Goal: Navigation & Orientation: Find specific page/section

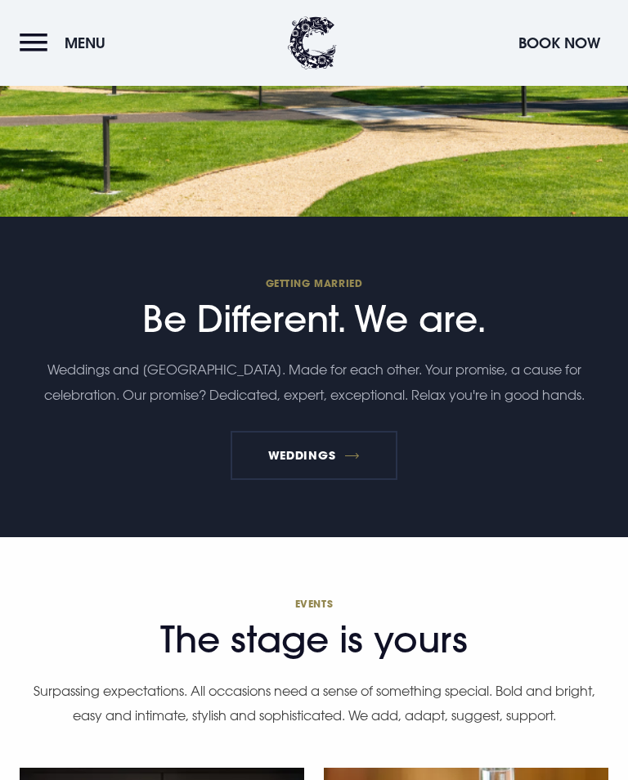
scroll to position [4831, 0]
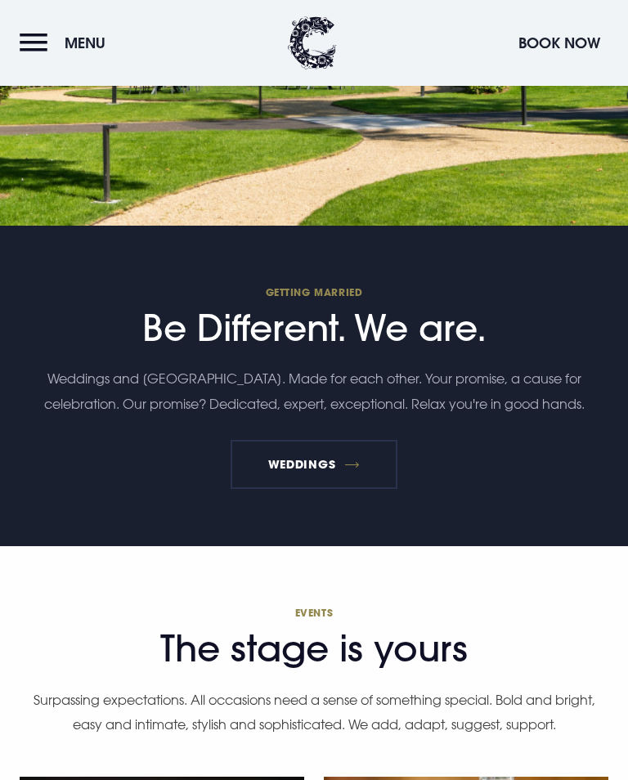
click at [308, 483] on link "Weddings" at bounding box center [314, 464] width 166 height 49
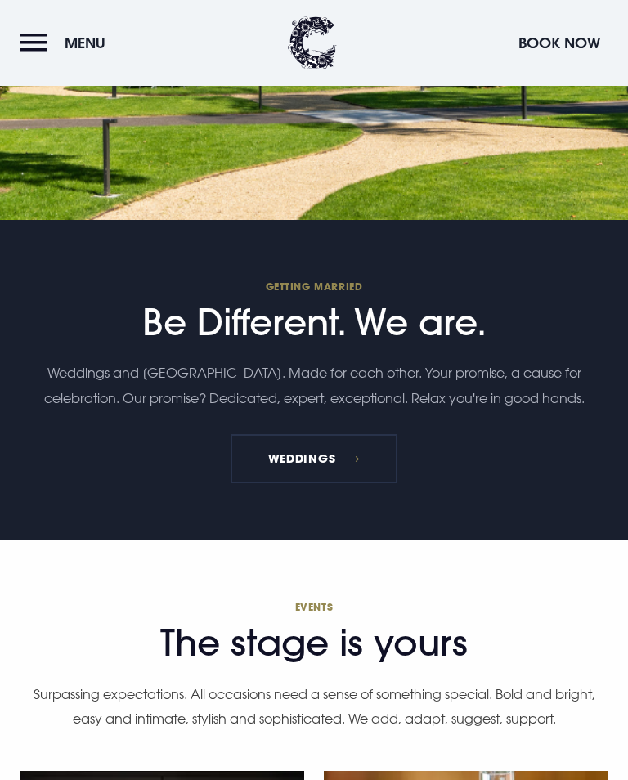
click at [338, 457] on link "Weddings" at bounding box center [314, 458] width 166 height 49
click at [331, 483] on link "Weddings" at bounding box center [314, 458] width 166 height 49
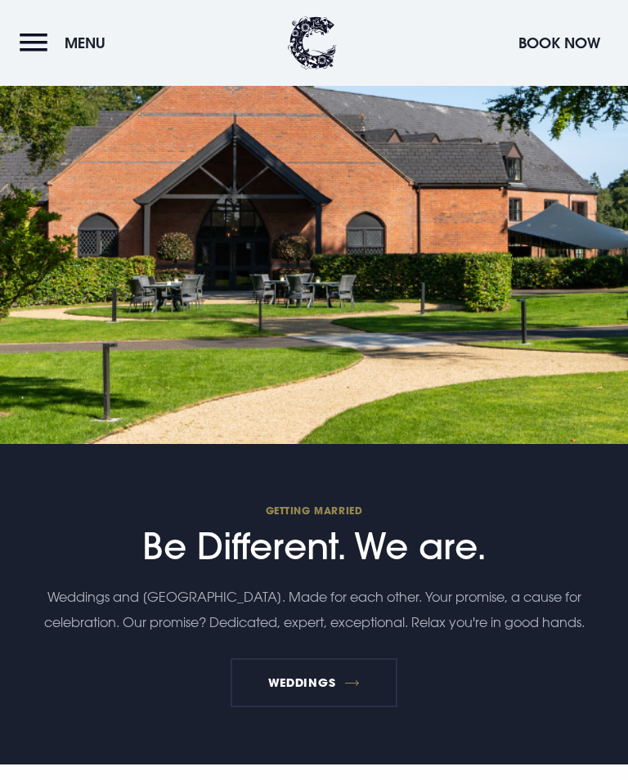
click at [38, 47] on button "Menu" at bounding box center [67, 42] width 94 height 35
click at [44, 47] on button "Menu" at bounding box center [67, 42] width 94 height 35
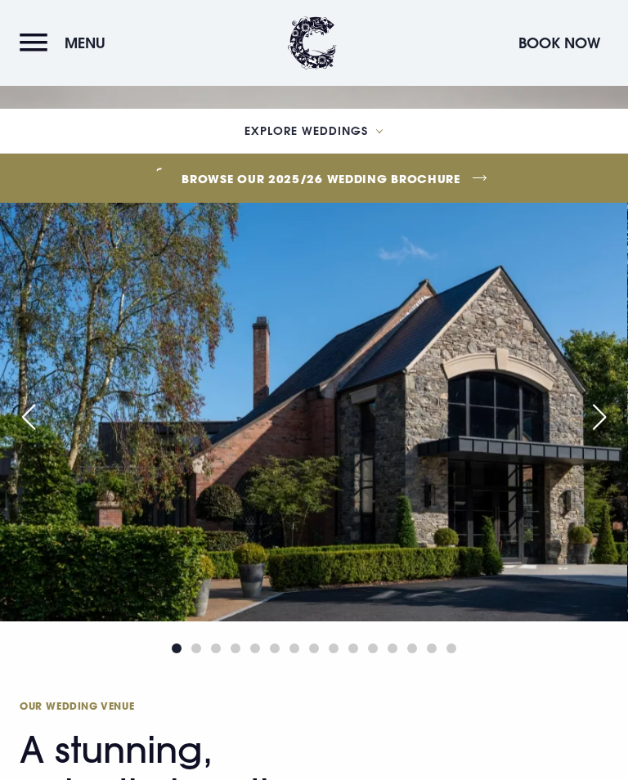
scroll to position [663, 0]
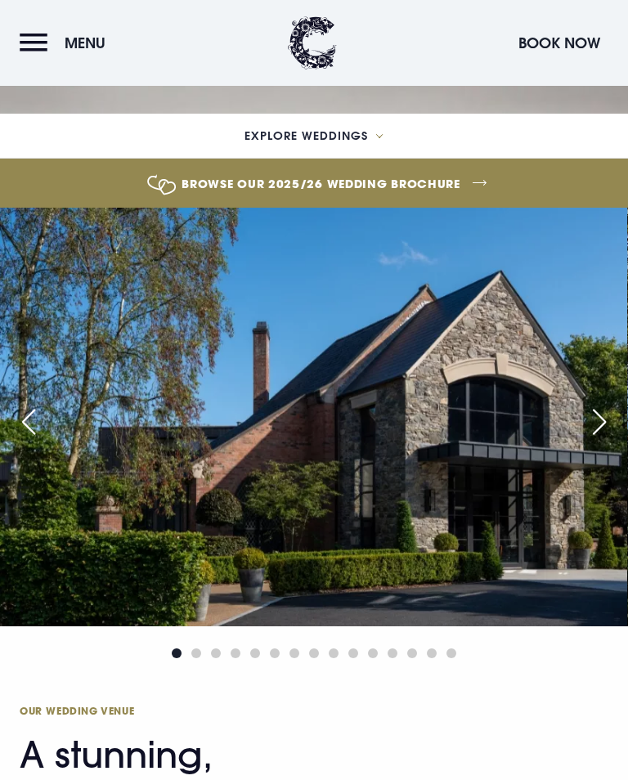
click at [599, 440] on div "Next slide" at bounding box center [599, 422] width 41 height 36
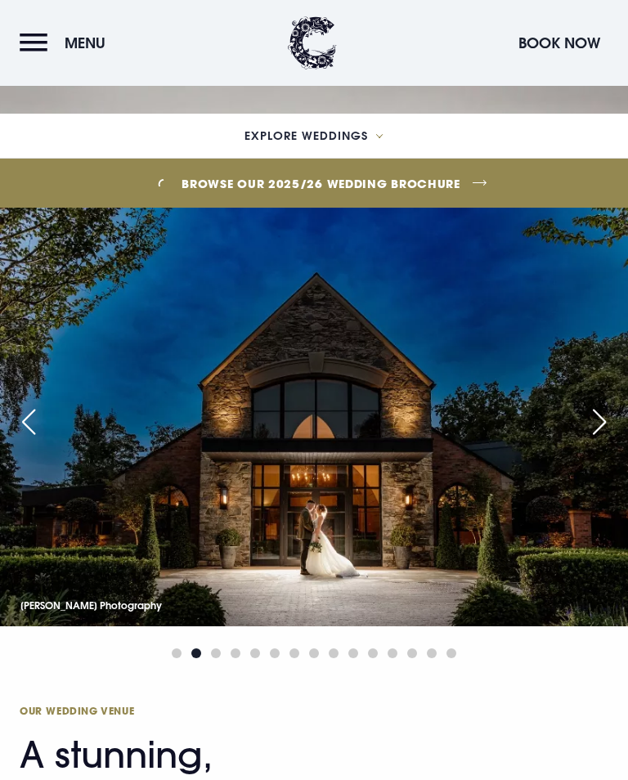
click at [603, 440] on div "Next slide" at bounding box center [599, 422] width 41 height 36
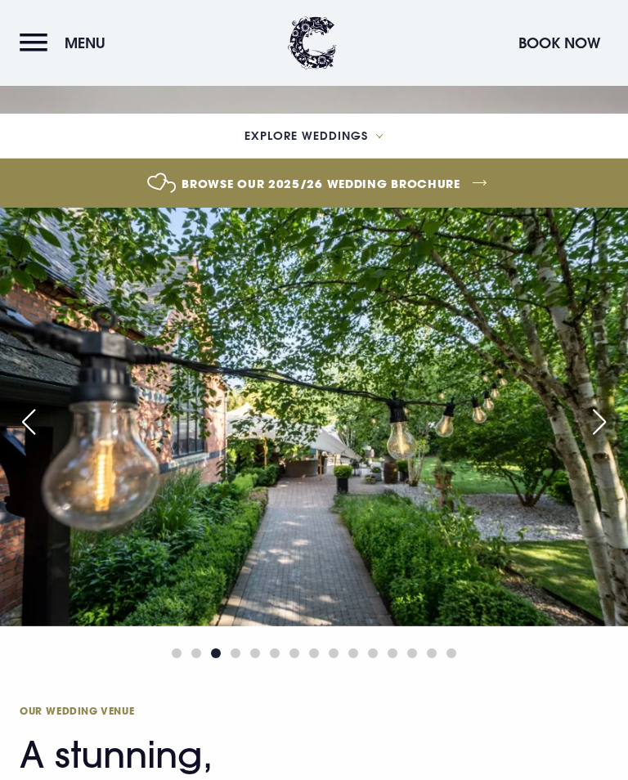
click at [596, 440] on div "Next slide" at bounding box center [599, 422] width 41 height 36
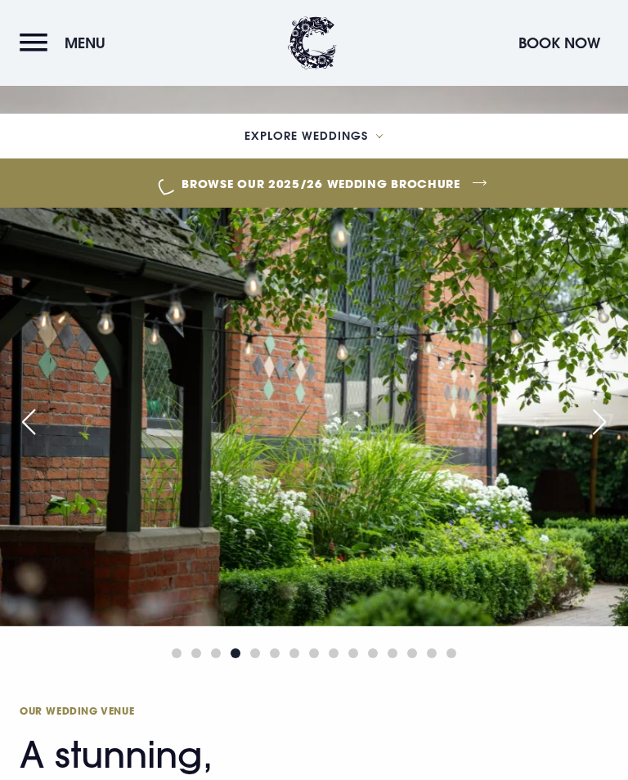
click at [596, 440] on div "Next slide" at bounding box center [599, 422] width 41 height 36
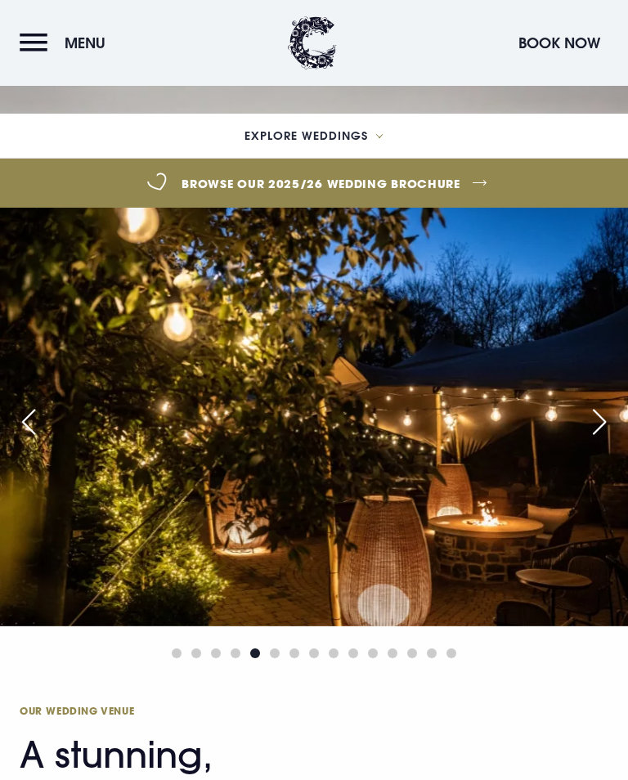
click at [604, 440] on div "Next slide" at bounding box center [599, 422] width 41 height 36
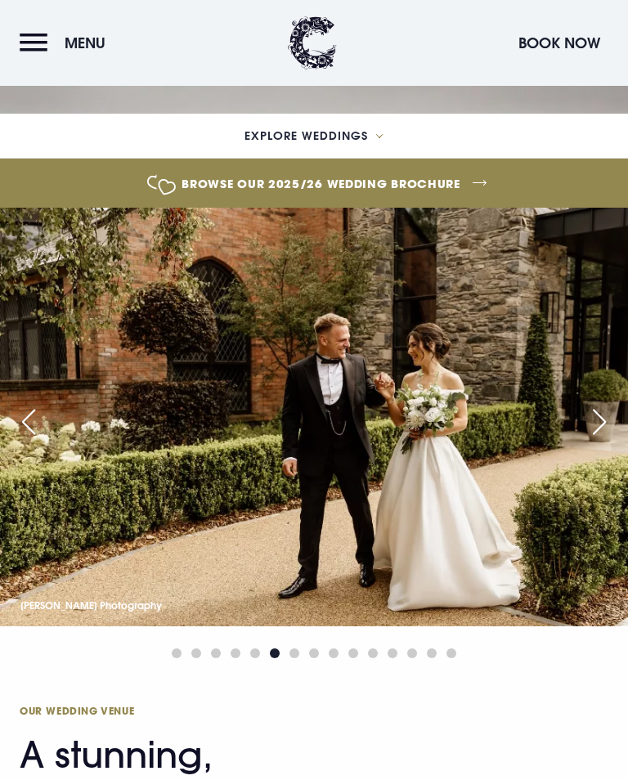
click at [600, 440] on div "Next slide" at bounding box center [599, 422] width 41 height 36
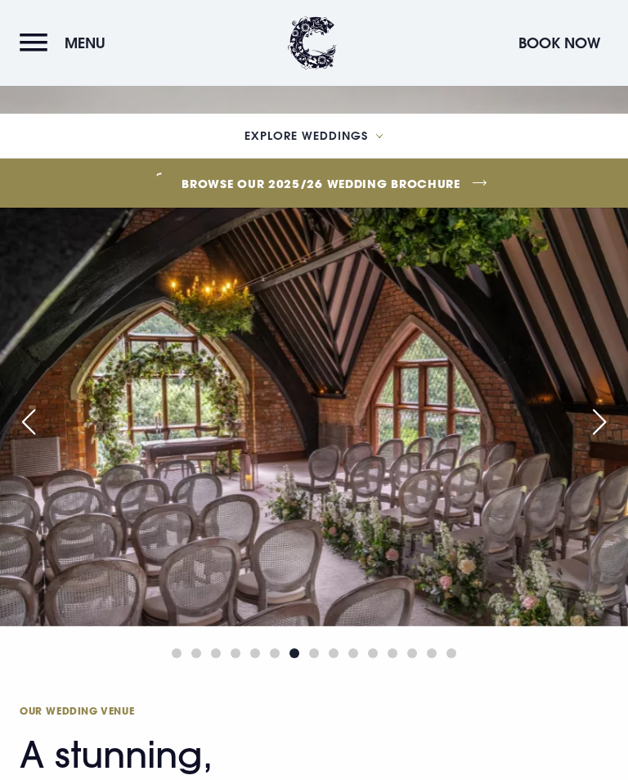
click at [599, 440] on div "Next slide" at bounding box center [599, 422] width 41 height 36
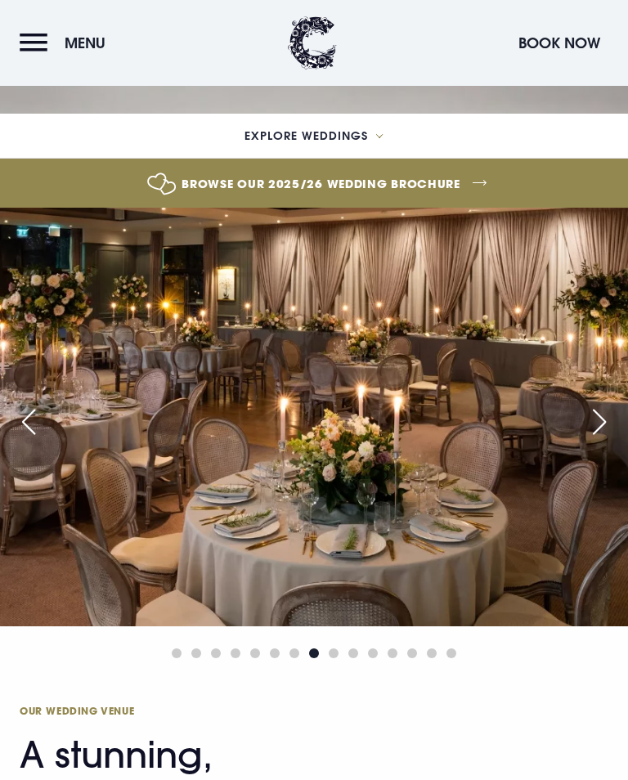
click at [600, 440] on div "Next slide" at bounding box center [599, 422] width 41 height 36
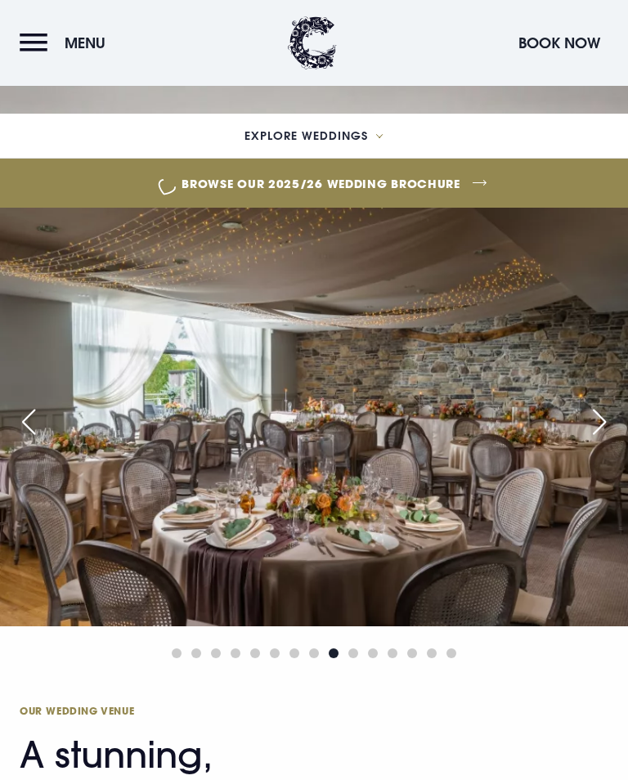
click at [601, 440] on div "Next slide" at bounding box center [599, 422] width 41 height 36
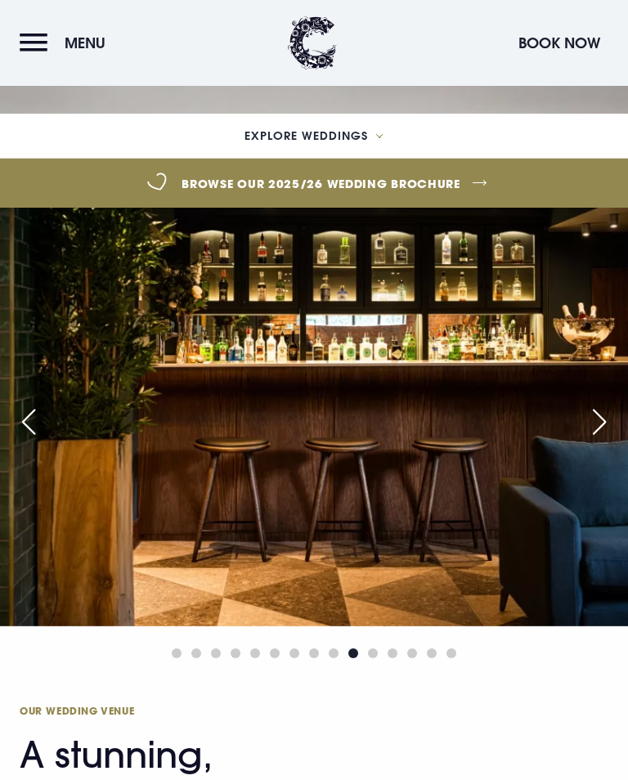
click at [602, 440] on div "Next slide" at bounding box center [599, 422] width 41 height 36
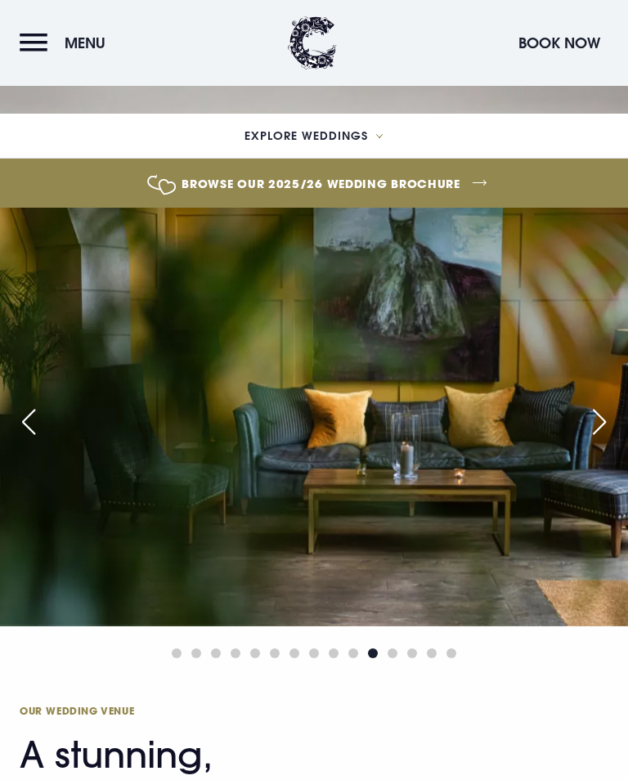
click at [603, 440] on div "Next slide" at bounding box center [599, 422] width 41 height 36
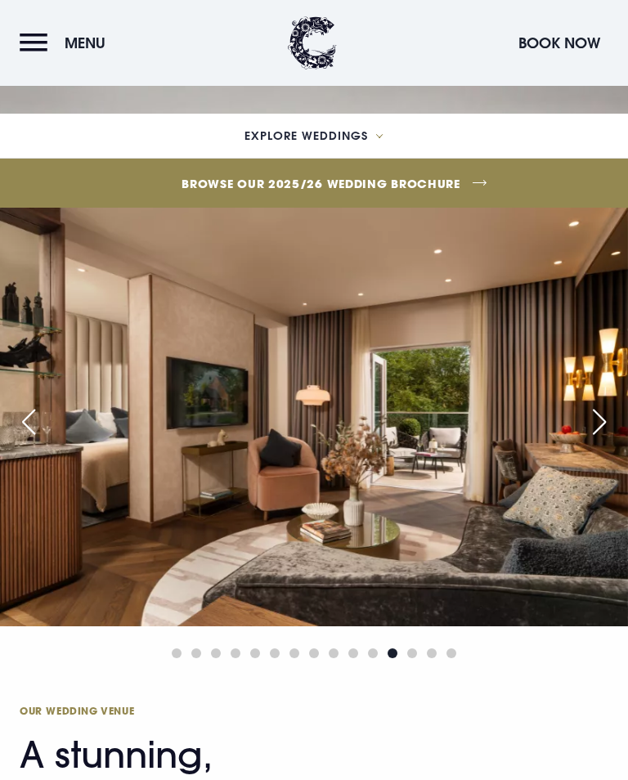
click at [604, 440] on div "Next slide" at bounding box center [599, 422] width 41 height 36
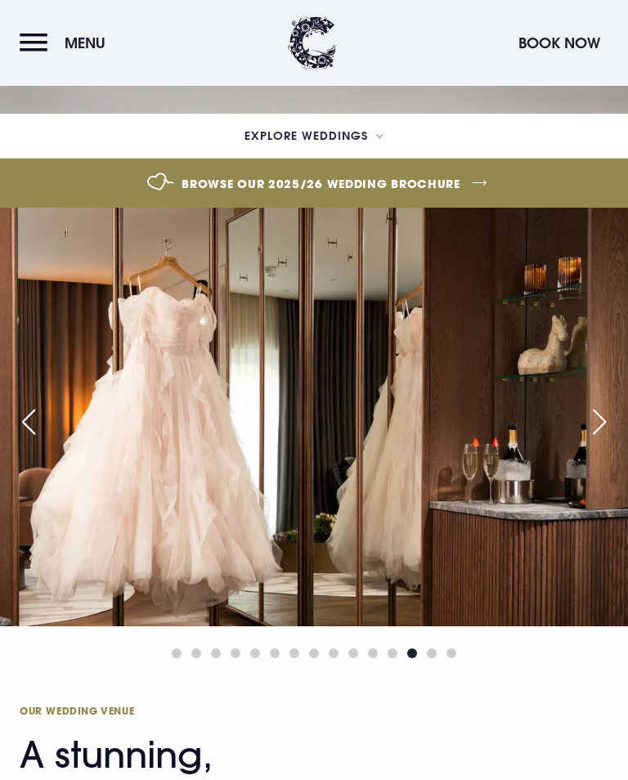
click at [605, 440] on div "Next slide" at bounding box center [599, 422] width 41 height 36
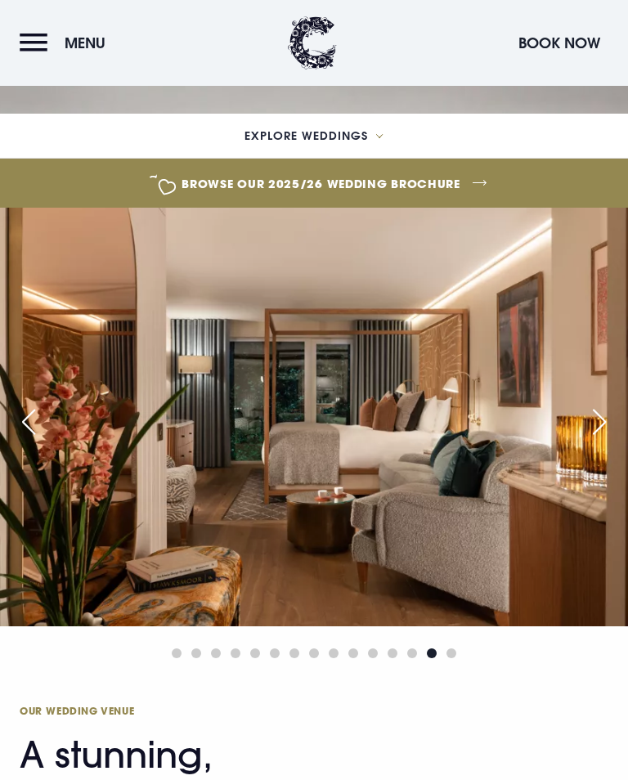
click at [600, 440] on div "Next slide" at bounding box center [599, 422] width 41 height 36
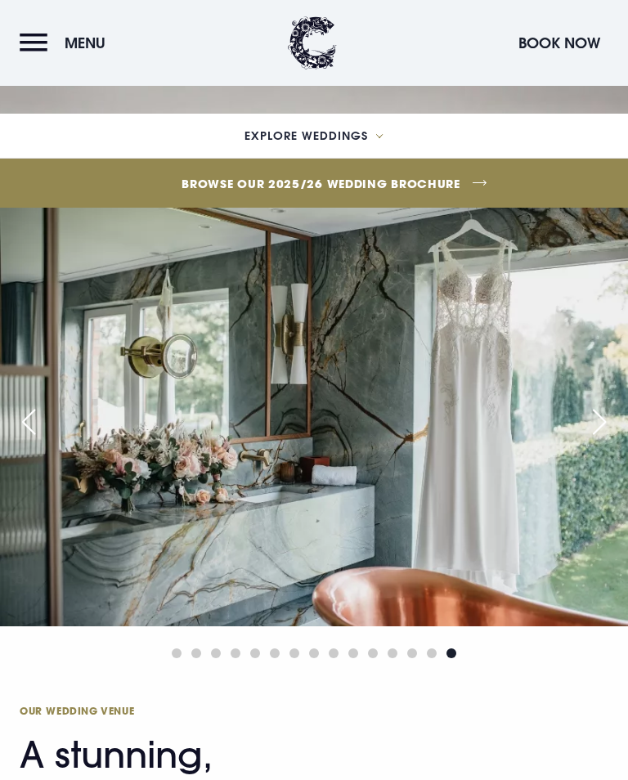
click at [598, 440] on div "Next slide" at bounding box center [599, 422] width 41 height 36
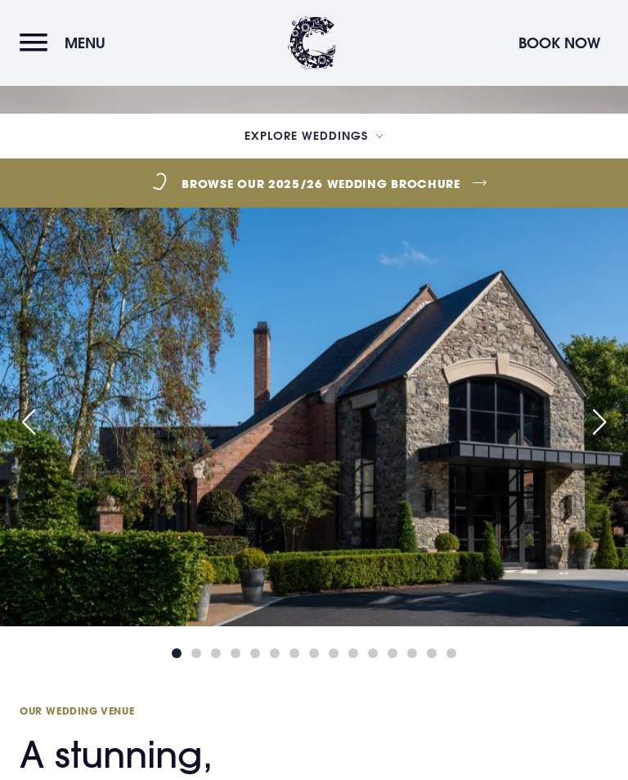
click at [604, 440] on div "Next slide" at bounding box center [599, 422] width 41 height 36
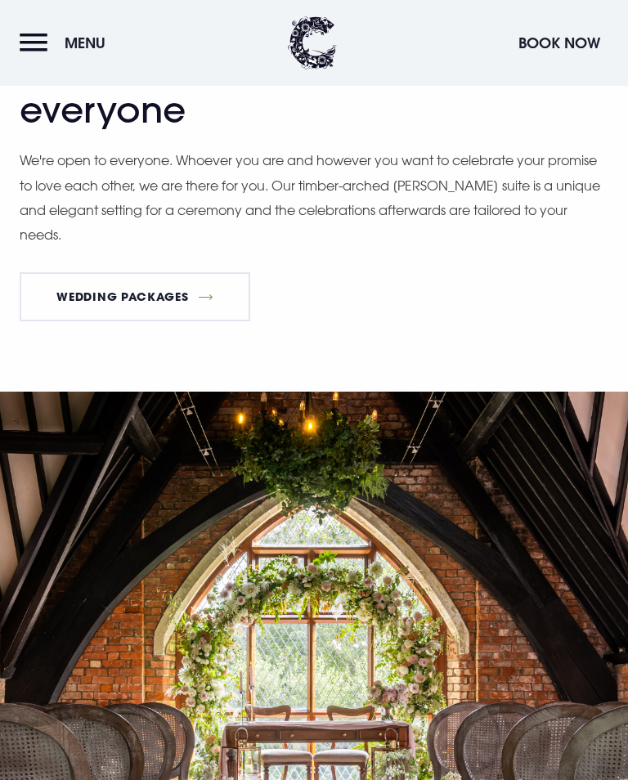
scroll to position [2280, 0]
